Goal: Transaction & Acquisition: Book appointment/travel/reservation

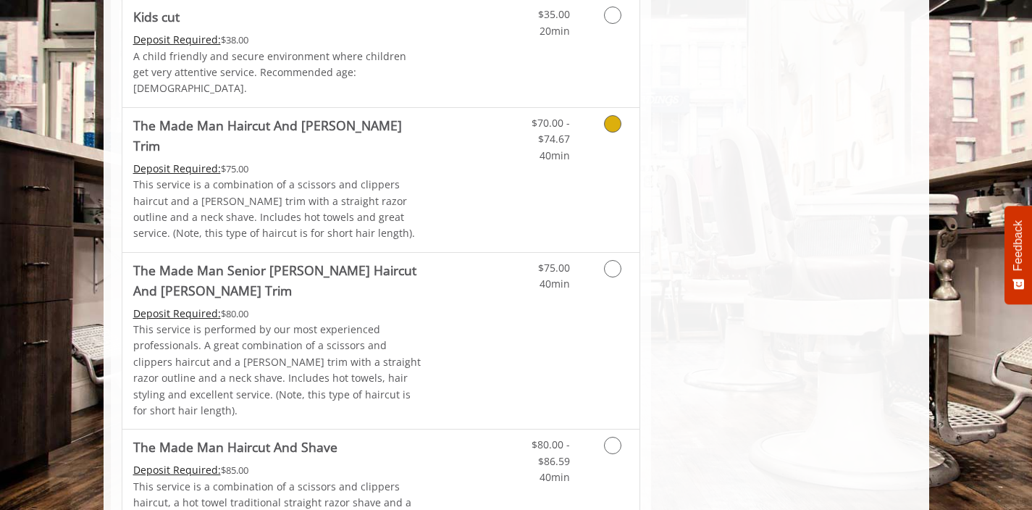
scroll to position [587, 0]
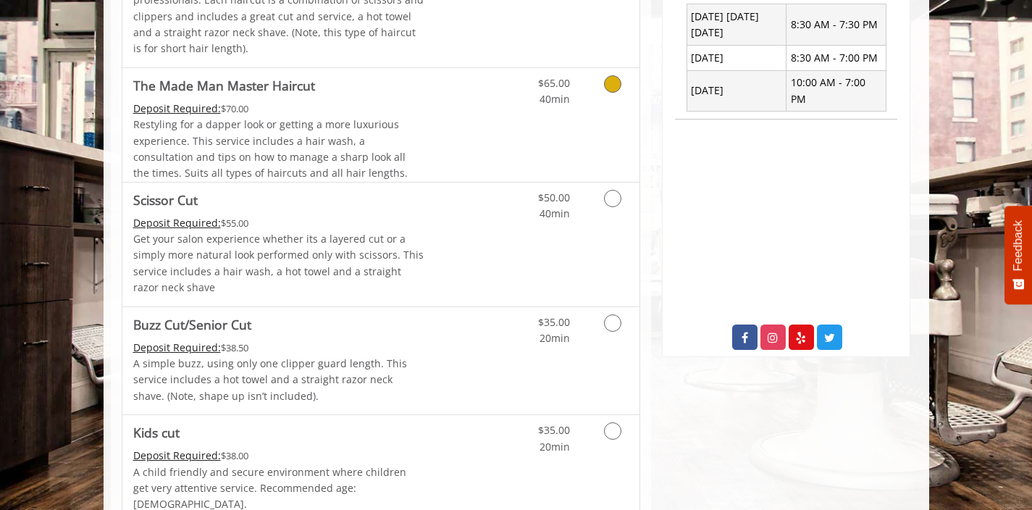
click at [395, 157] on span "Restyling for a dapper look or getting a more luxurious experience. This servic…" at bounding box center [270, 148] width 274 height 62
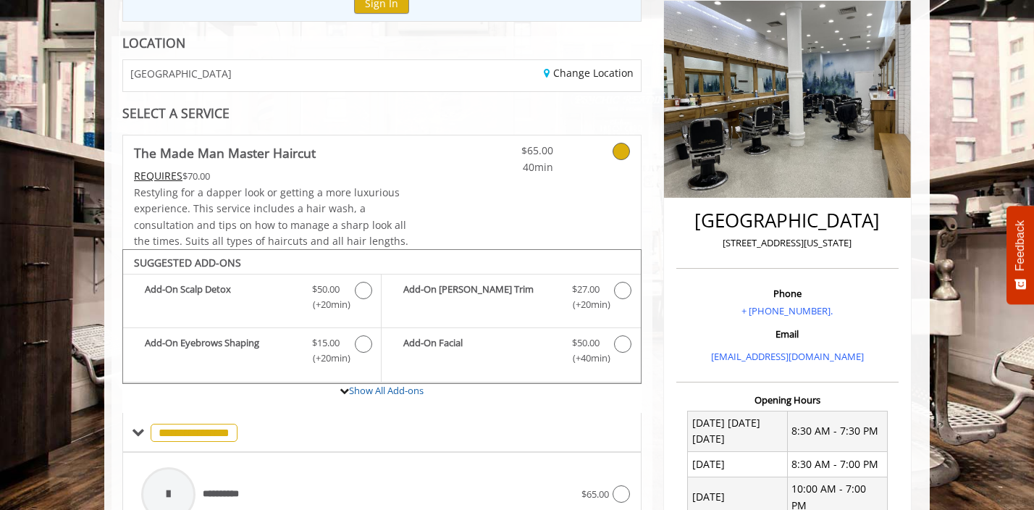
scroll to position [179, 0]
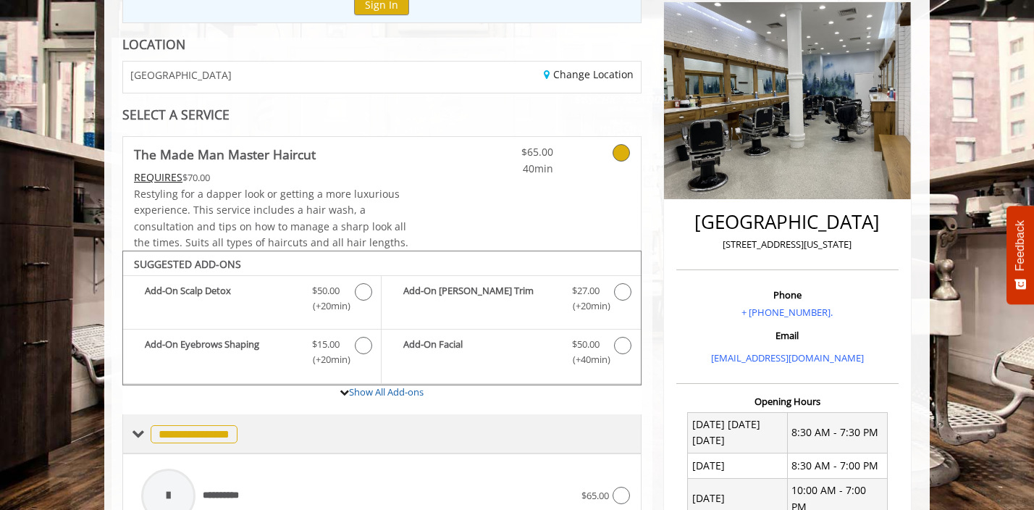
click at [217, 433] on span "**********" at bounding box center [194, 434] width 87 height 18
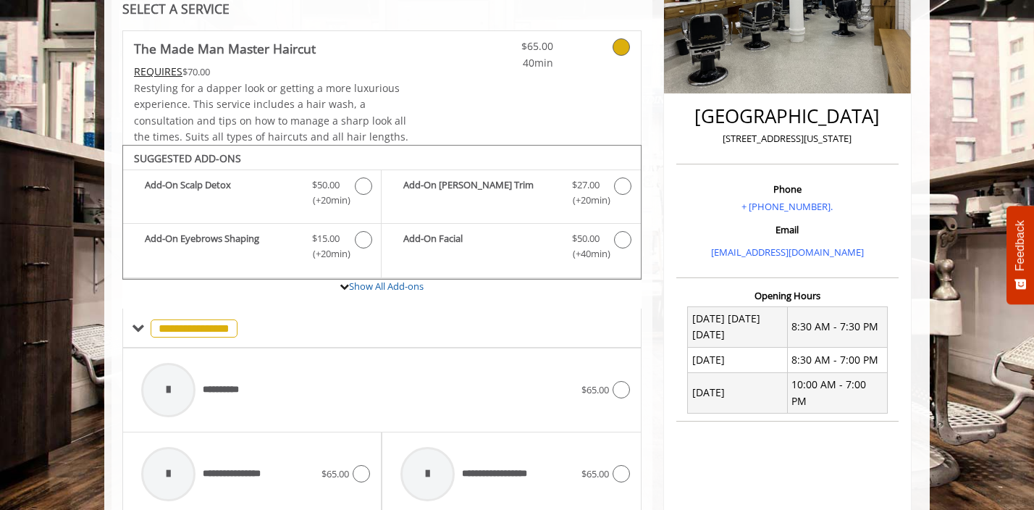
scroll to position [287, 0]
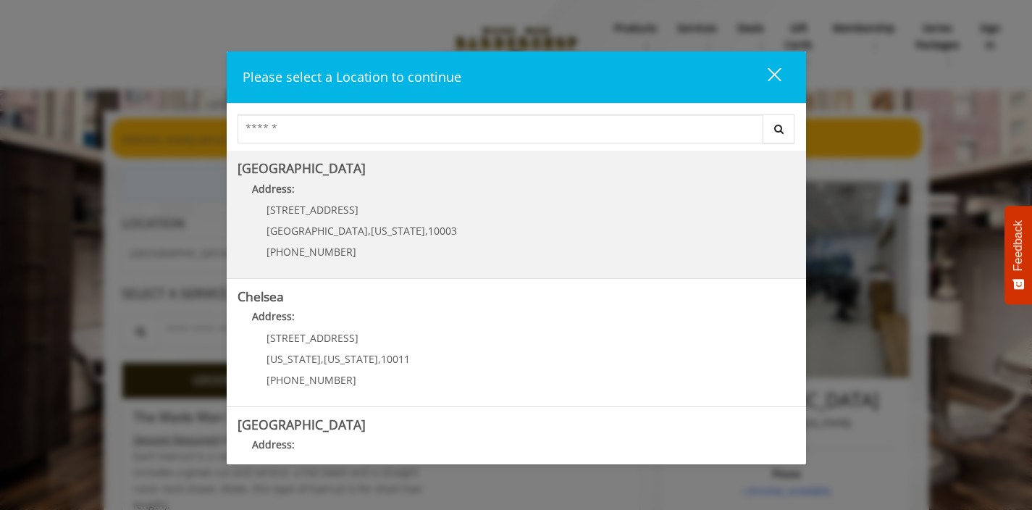
click at [444, 185] on Village "Address:" at bounding box center [517, 192] width 558 height 23
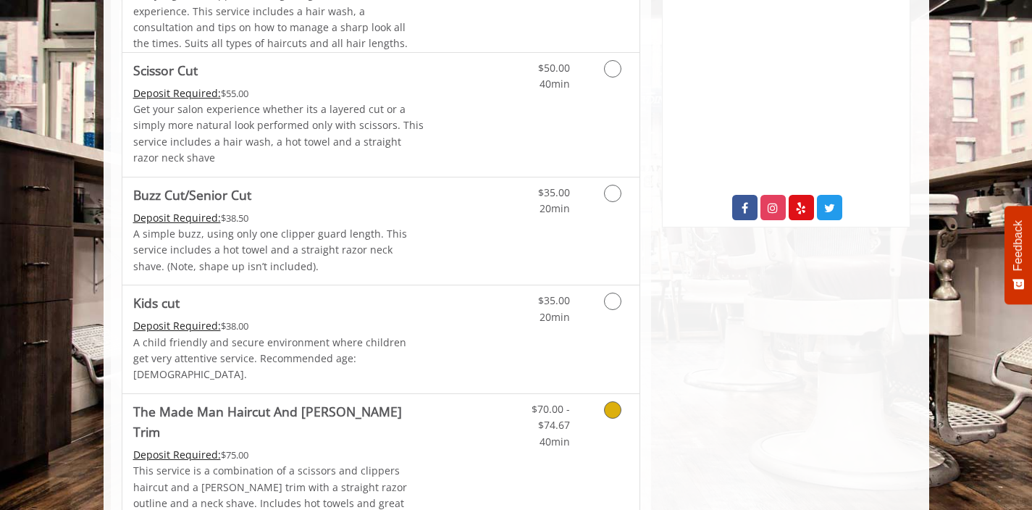
scroll to position [837, 0]
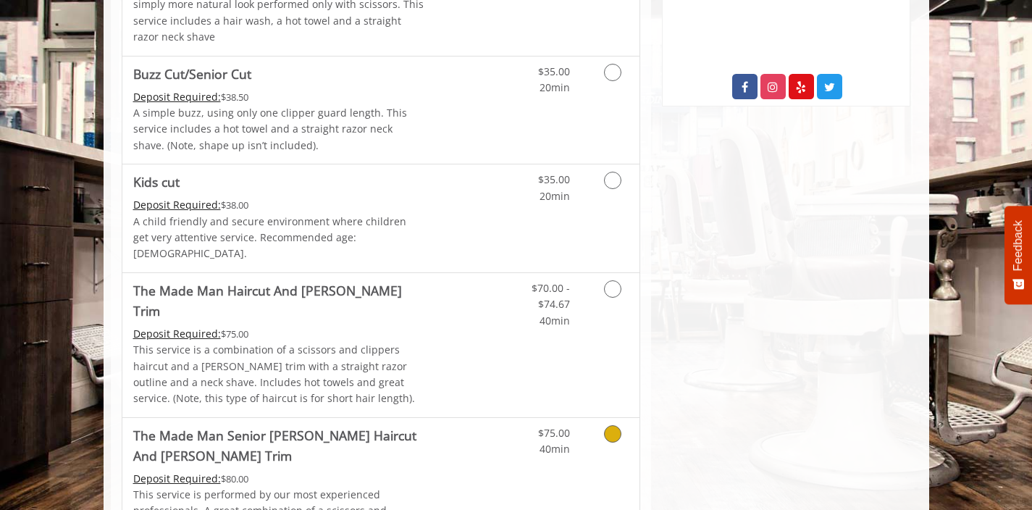
click at [441, 418] on link "Discounted Price" at bounding box center [467, 506] width 86 height 177
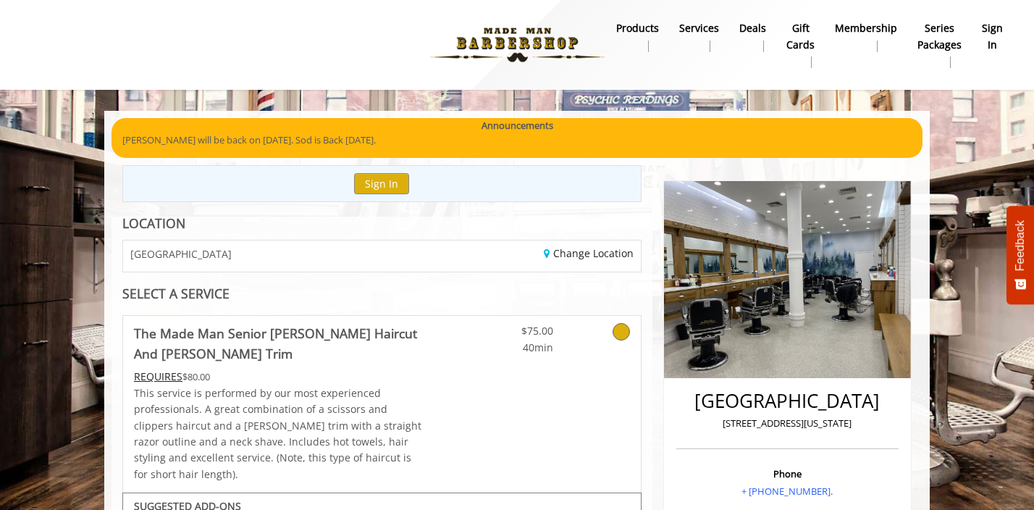
scroll to position [4, 0]
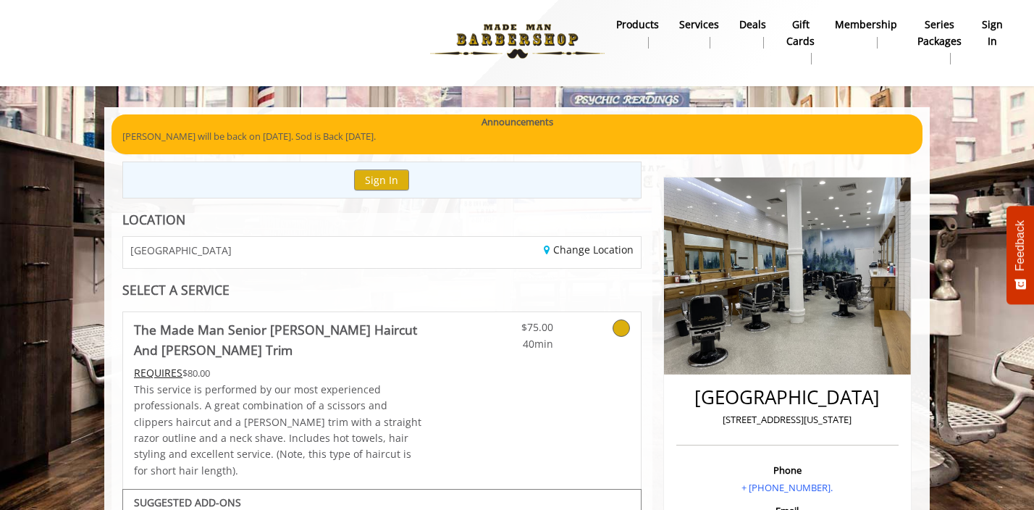
click at [266, 141] on p "[PERSON_NAME] will be back on [DATE]. Sod is Back [DATE]." at bounding box center [516, 136] width 789 height 15
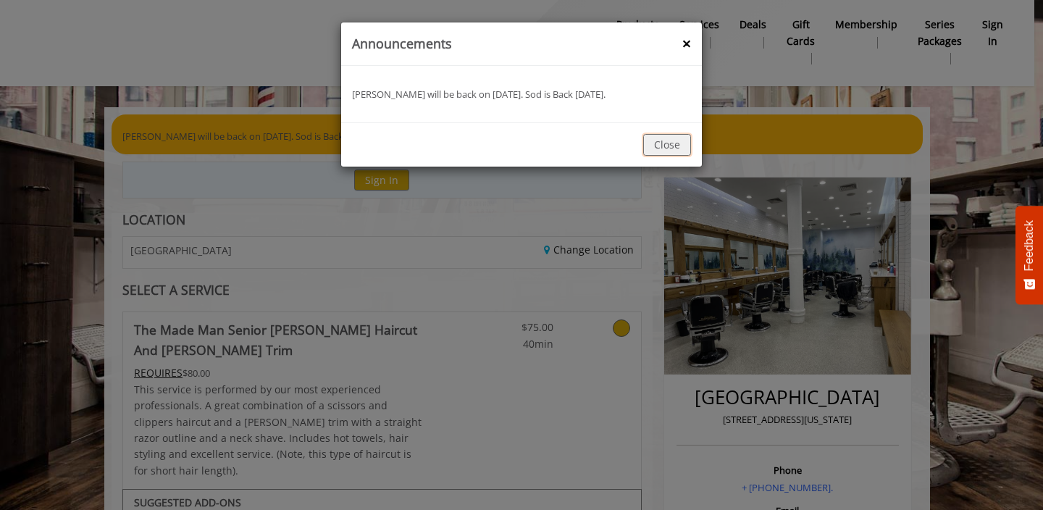
click at [660, 143] on button "Close" at bounding box center [667, 144] width 48 height 21
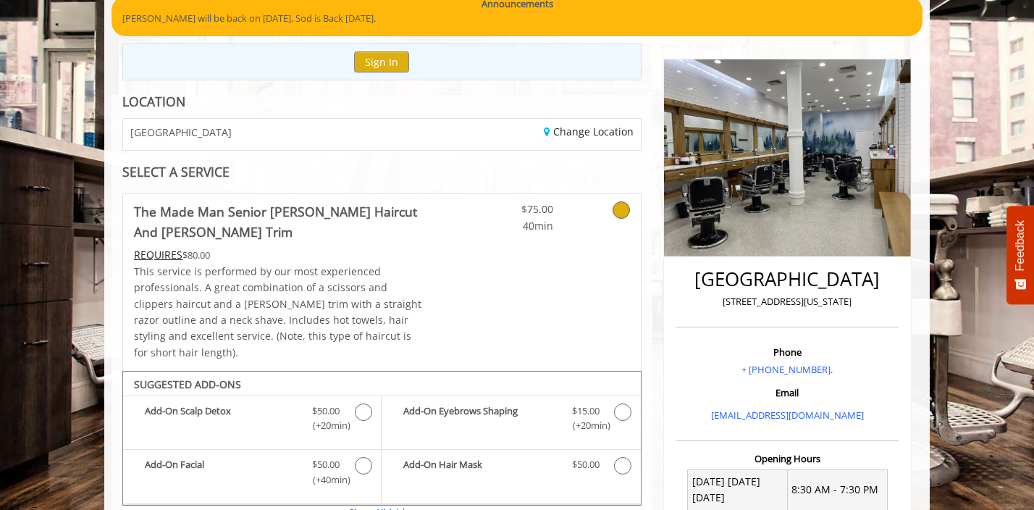
scroll to position [121, 0]
